Goal: Task Accomplishment & Management: Manage account settings

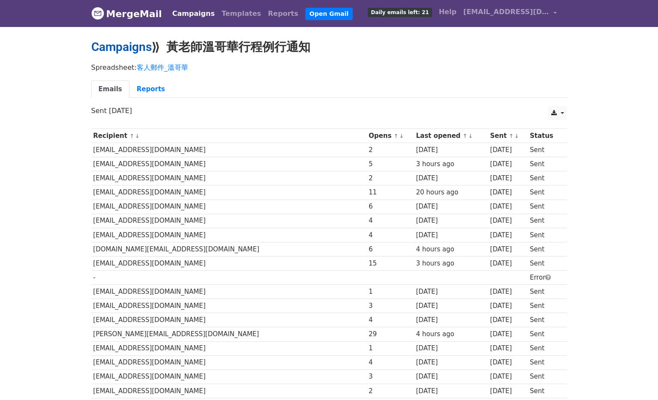
click at [142, 50] on link "Campaigns" at bounding box center [121, 47] width 60 height 14
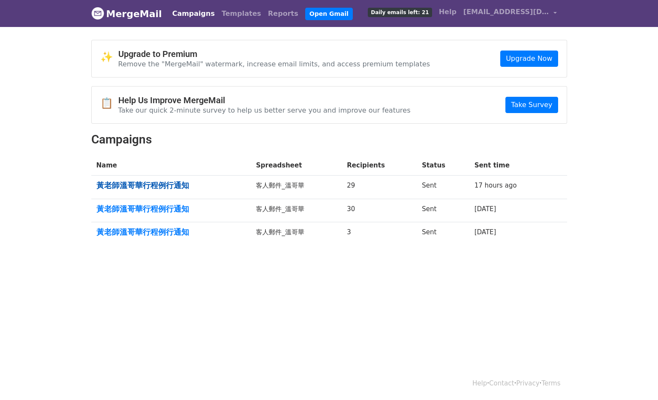
click at [177, 184] on link "黃老師溫哥華行程例行通知" at bounding box center [171, 185] width 150 height 9
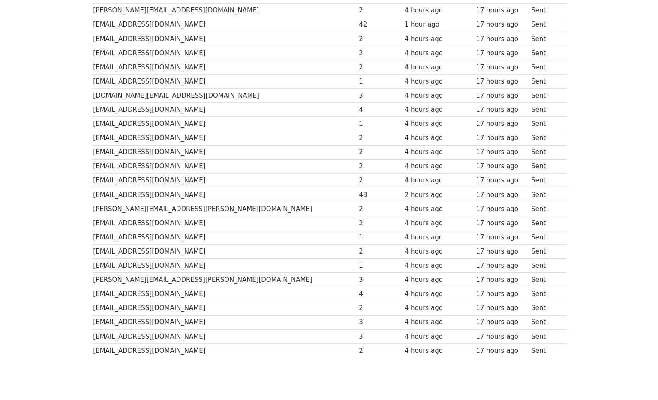
scroll to position [197, 0]
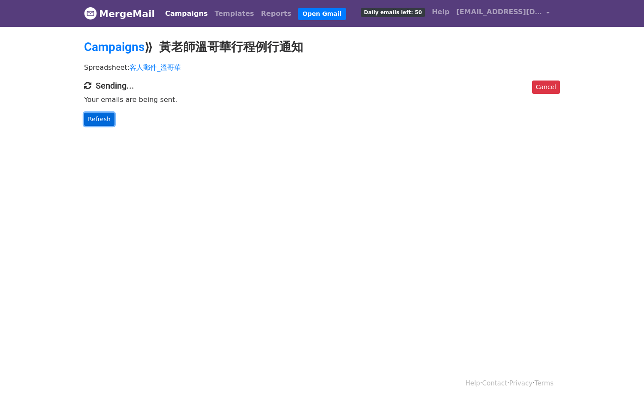
click at [104, 122] on link "Refresh" at bounding box center [99, 119] width 30 height 13
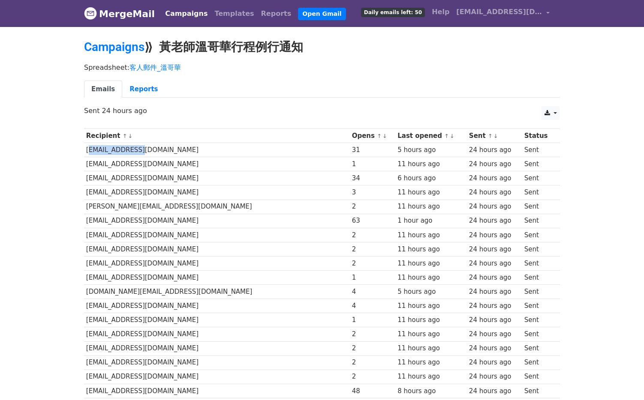
drag, startPoint x: 86, startPoint y: 152, endPoint x: 140, endPoint y: 151, distance: 54.4
click at [140, 151] on td "dobe603@me.com" at bounding box center [217, 150] width 266 height 14
copy td "dobe603@me.com"
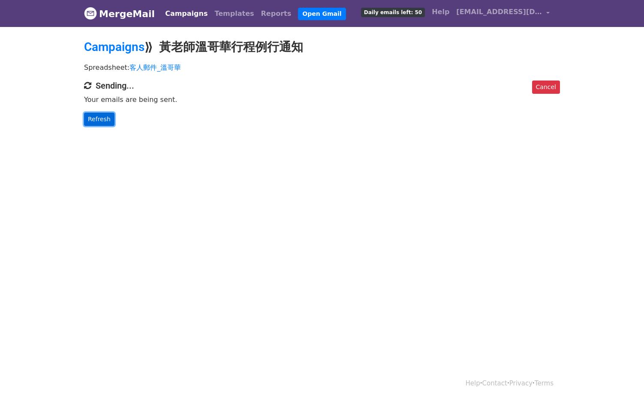
click at [104, 123] on link "Refresh" at bounding box center [99, 119] width 30 height 13
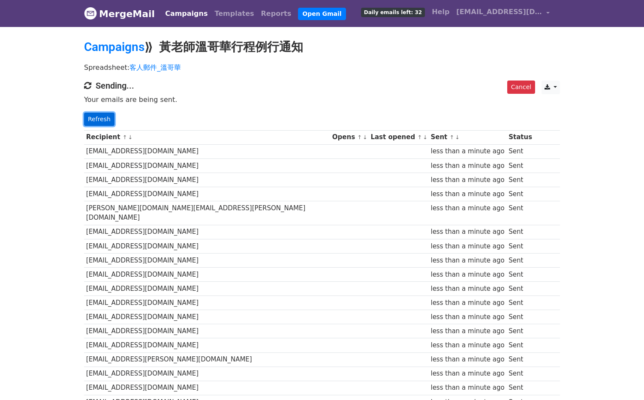
click at [108, 118] on link "Refresh" at bounding box center [99, 119] width 30 height 13
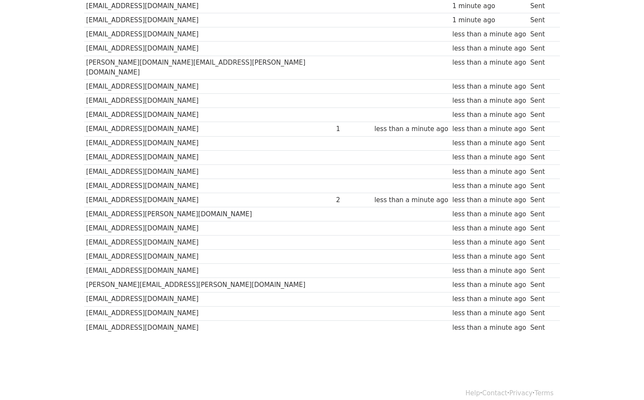
scroll to position [145, 0]
